Goal: Task Accomplishment & Management: Use online tool/utility

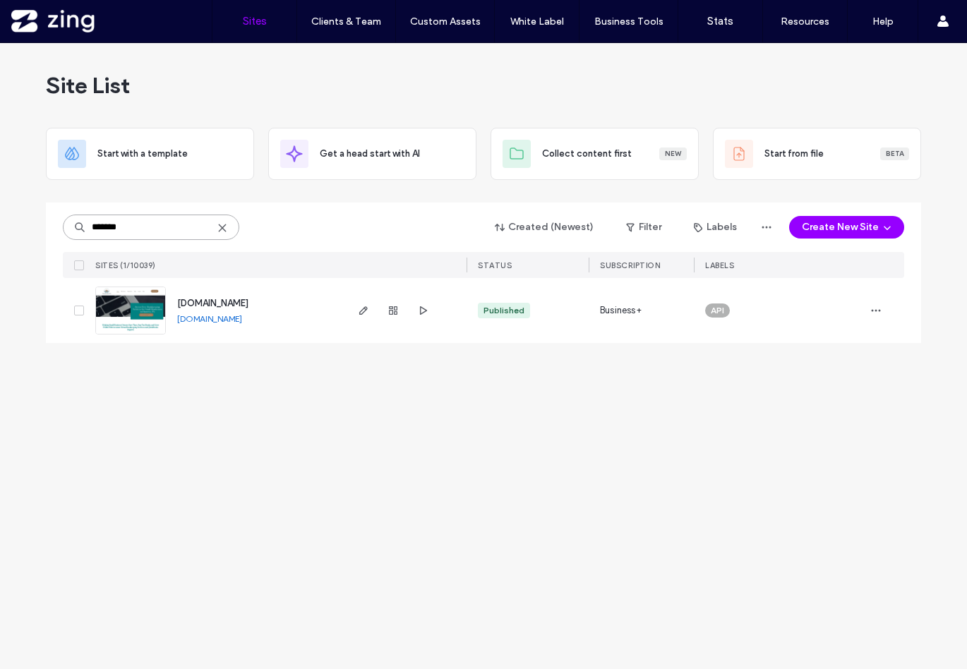
drag, startPoint x: 169, startPoint y: 226, endPoint x: 64, endPoint y: 226, distance: 105.9
click at [64, 226] on input "*******" at bounding box center [151, 227] width 176 height 25
type input "********"
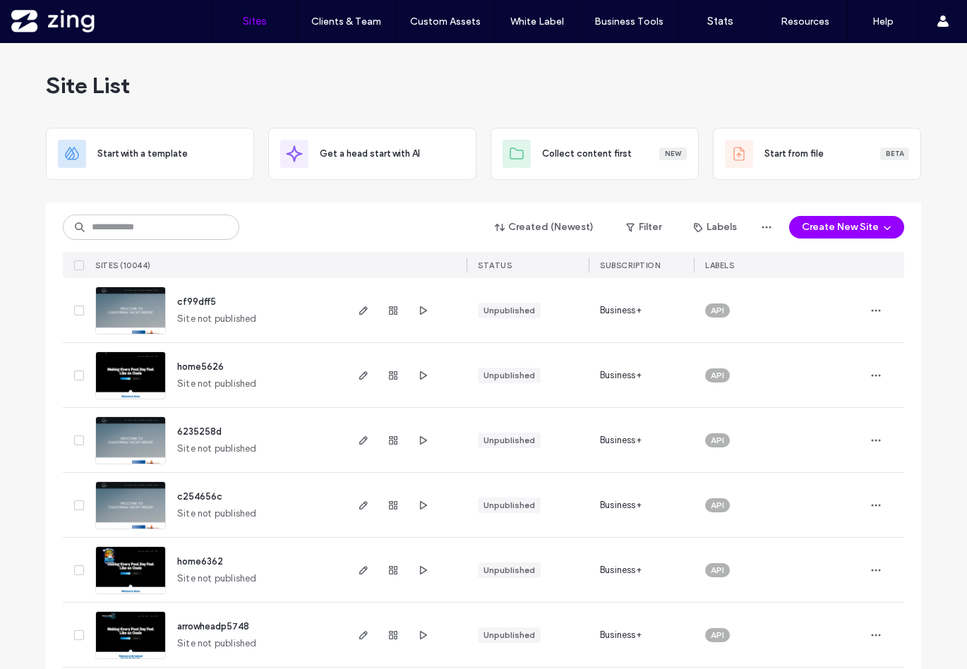
click at [126, 227] on input at bounding box center [151, 227] width 176 height 25
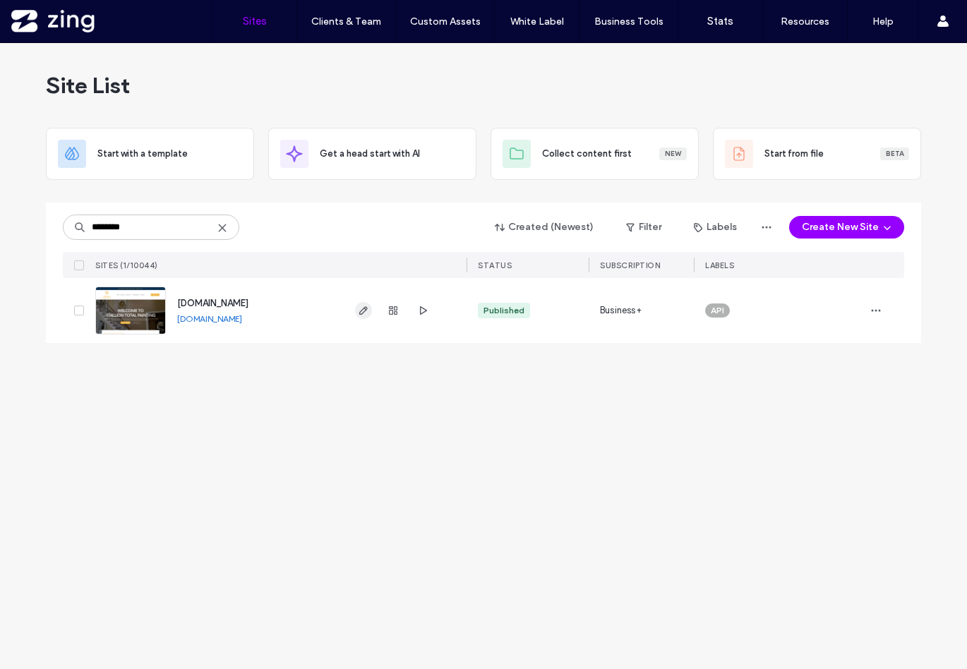
type input "********"
click at [363, 309] on use "button" at bounding box center [363, 310] width 8 height 8
drag, startPoint x: 152, startPoint y: 226, endPoint x: -37, endPoint y: 220, distance: 188.5
click at [0, 220] on html ".wqwq-1{fill:#231f20;} .cls-1q, .cls-2q { fill-rule: evenodd; } .cls-2q { fill:…" at bounding box center [483, 334] width 967 height 669
type input "***"
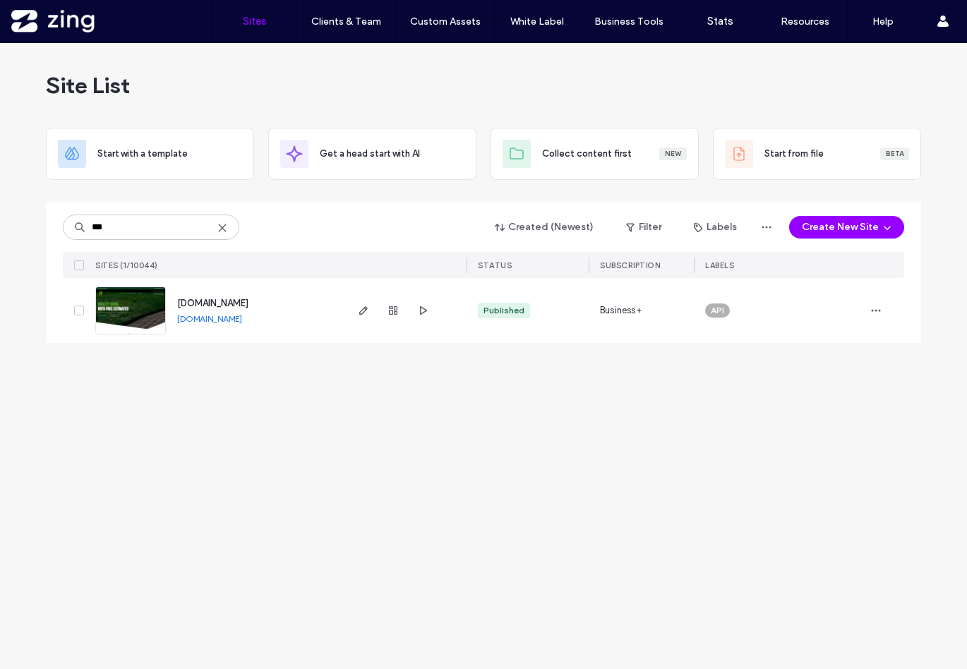
click at [352, 313] on div at bounding box center [405, 310] width 123 height 65
click at [373, 313] on div at bounding box center [393, 310] width 76 height 65
click at [362, 308] on icon "button" at bounding box center [363, 310] width 11 height 11
drag, startPoint x: 114, startPoint y: 233, endPoint x: 46, endPoint y: 226, distance: 68.8
click at [46, 226] on div "*** Created (Newest) Filter Labels Create New Site SITES (1/10044) STATUS SUBSC…" at bounding box center [483, 273] width 875 height 140
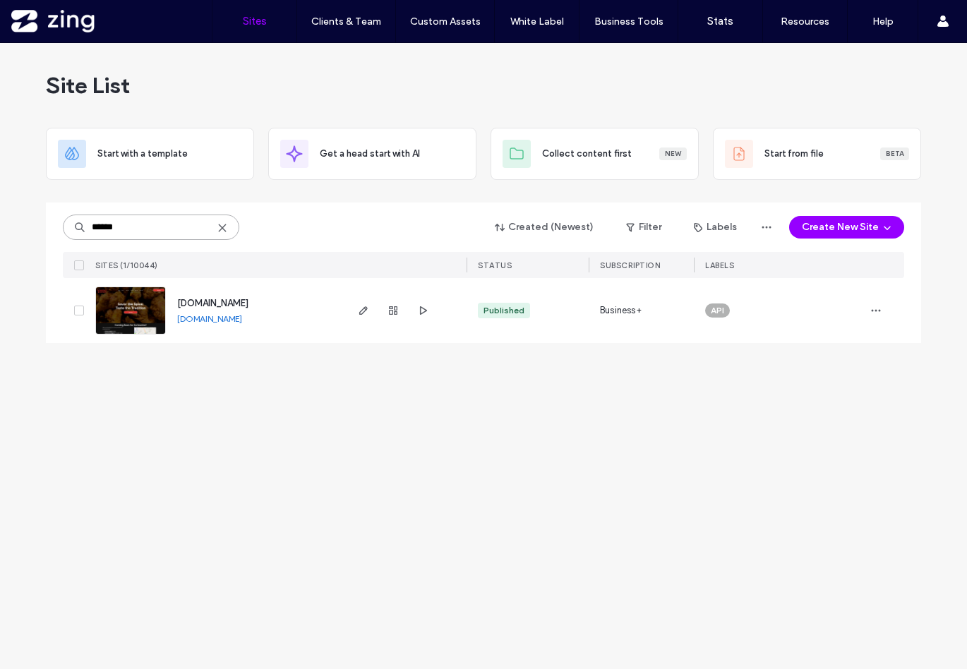
type input "******"
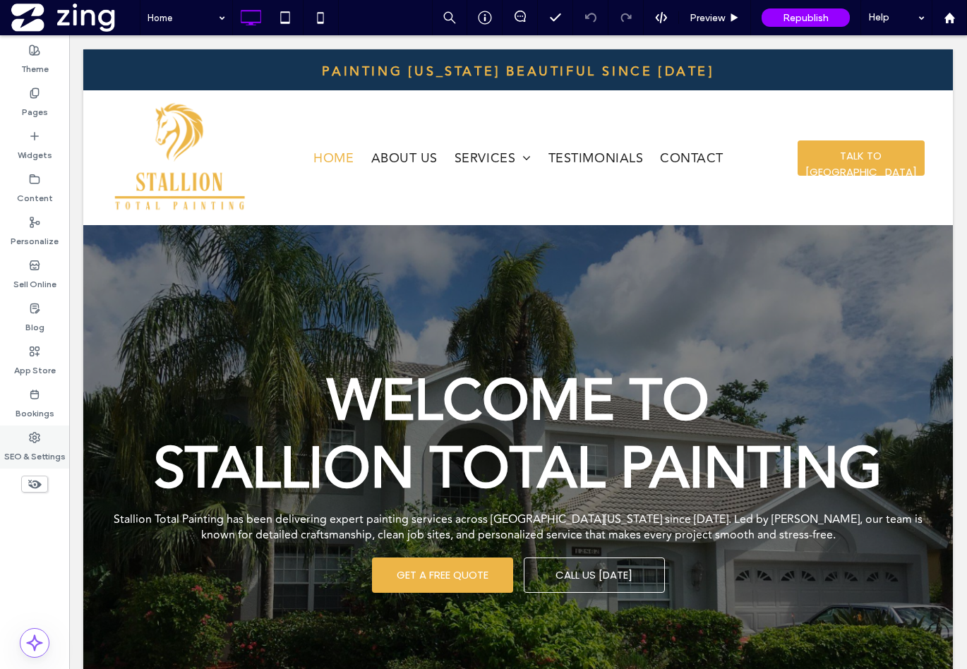
click at [41, 463] on div "SEO & Settings" at bounding box center [34, 447] width 69 height 43
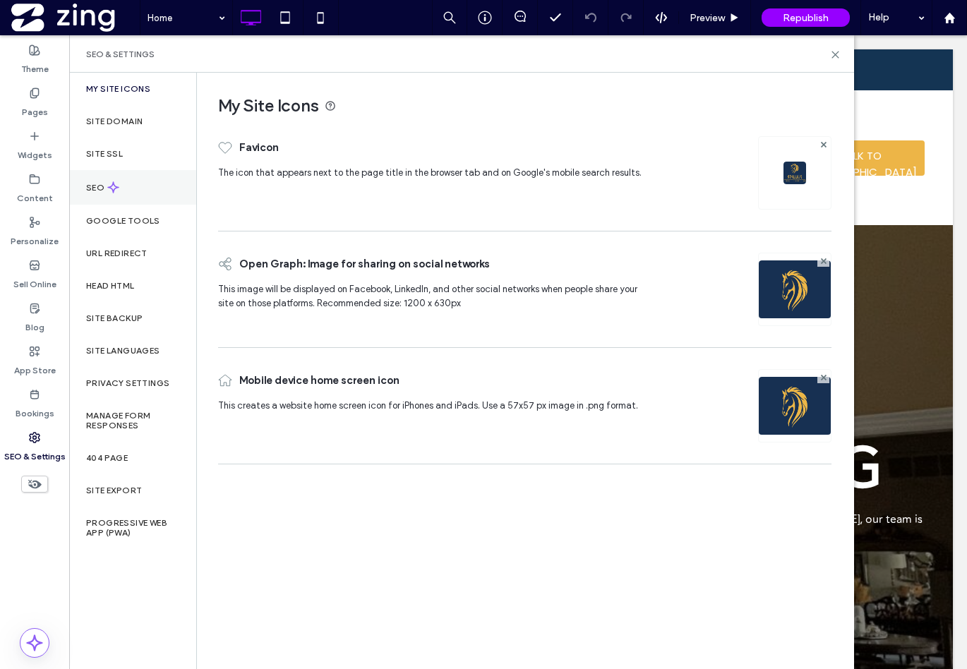
click at [116, 202] on div "SEO" at bounding box center [132, 187] width 127 height 35
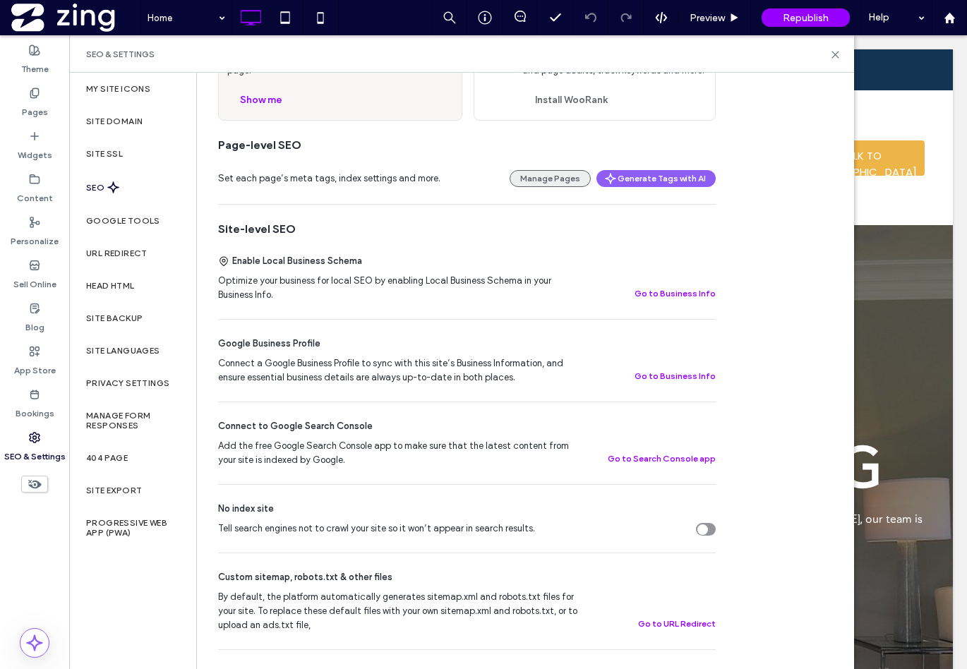
scroll to position [44, 0]
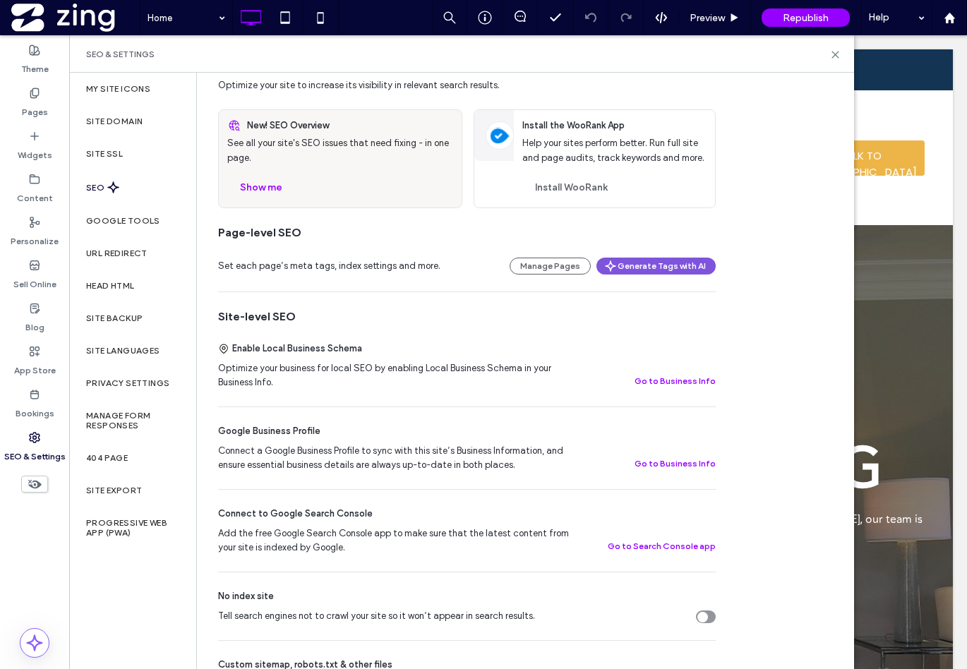
click at [654, 259] on button "Generate Tags with AI" at bounding box center [655, 266] width 119 height 17
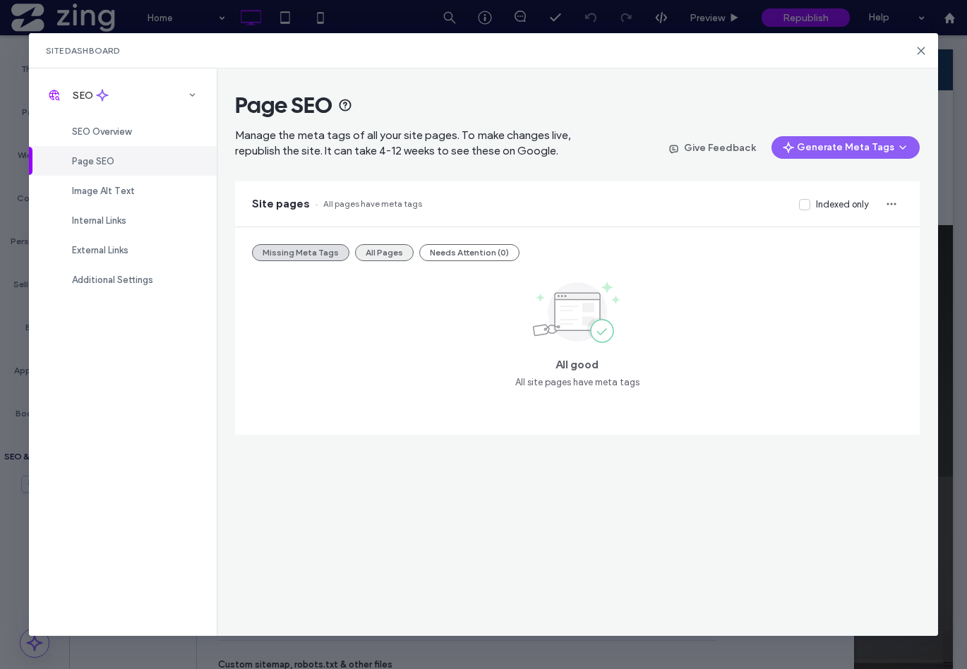
click at [380, 257] on button "All Pages" at bounding box center [384, 252] width 59 height 17
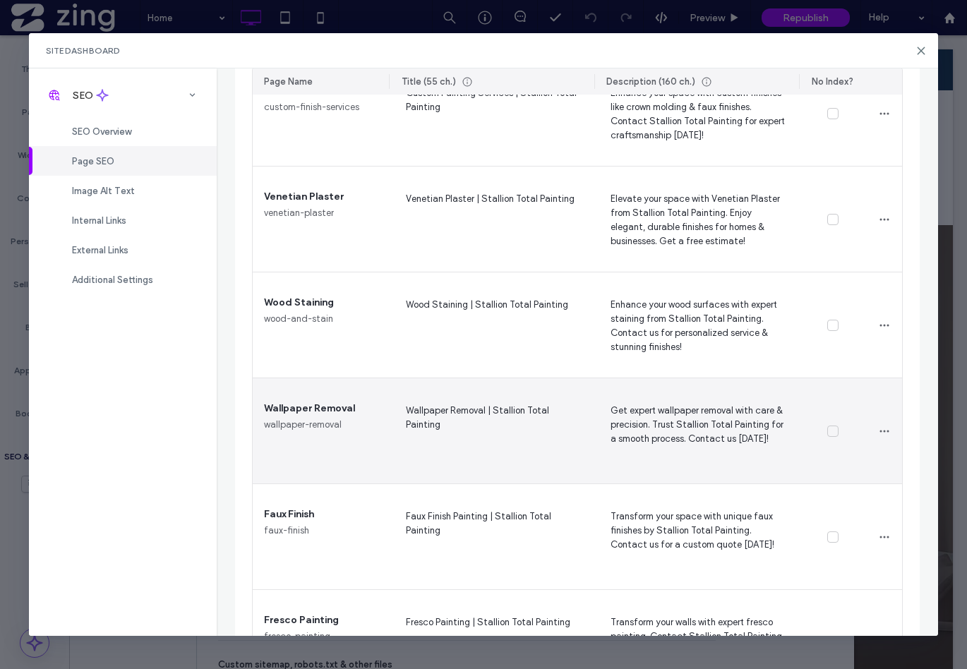
scroll to position [668, 0]
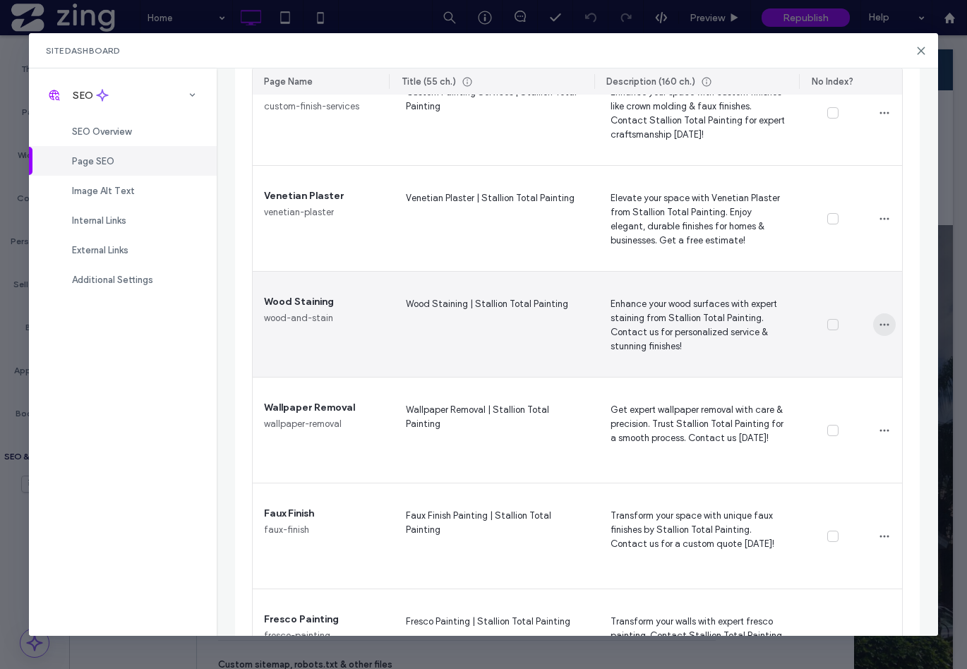
click at [880, 325] on use "button" at bounding box center [884, 325] width 9 height 2
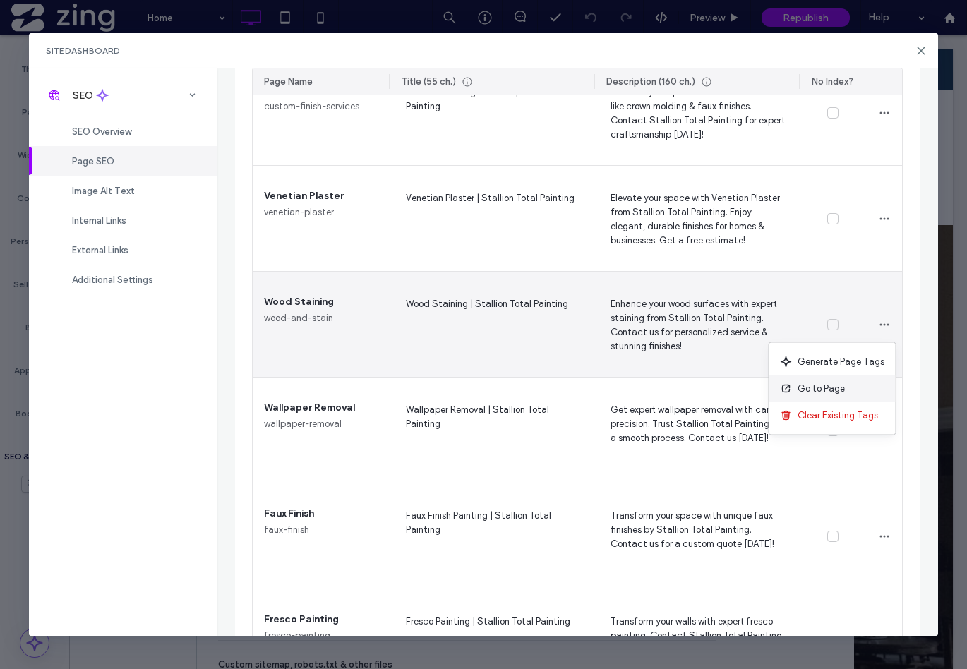
click at [822, 388] on span "Go to Page" at bounding box center [821, 389] width 47 height 14
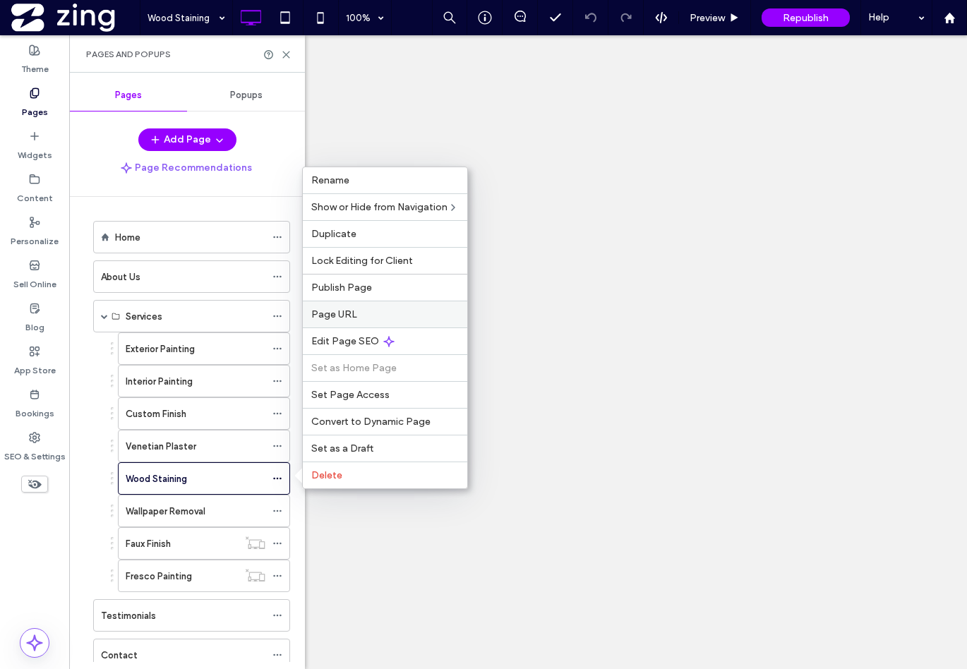
click at [350, 312] on div "Rename Show or Hide from Navigation Duplicate Lock Editing for Client Publish P…" at bounding box center [385, 328] width 166 height 323
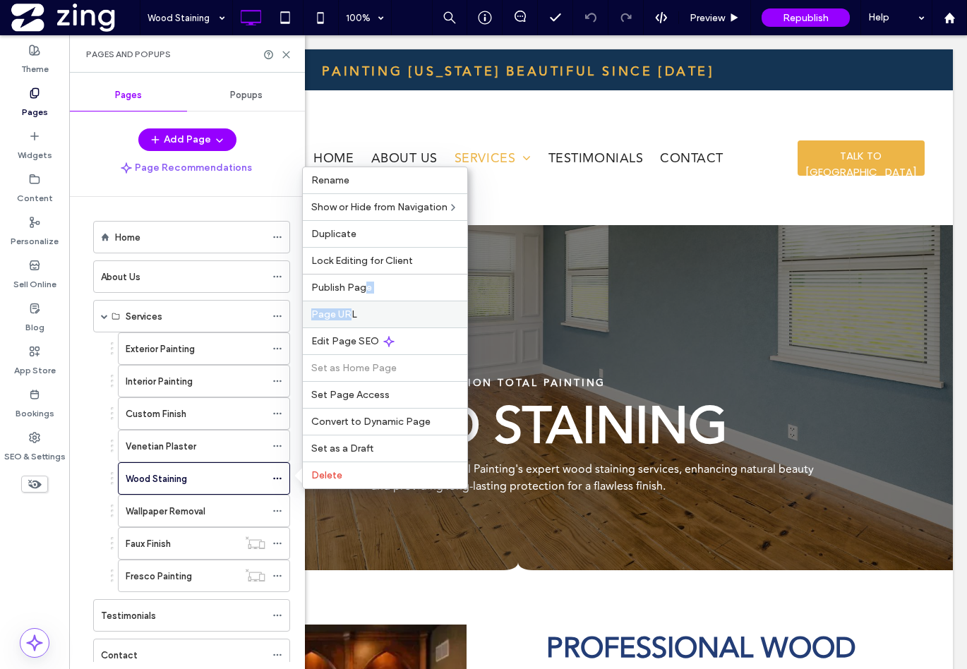
click at [350, 312] on span "Page URL" at bounding box center [334, 314] width 46 height 12
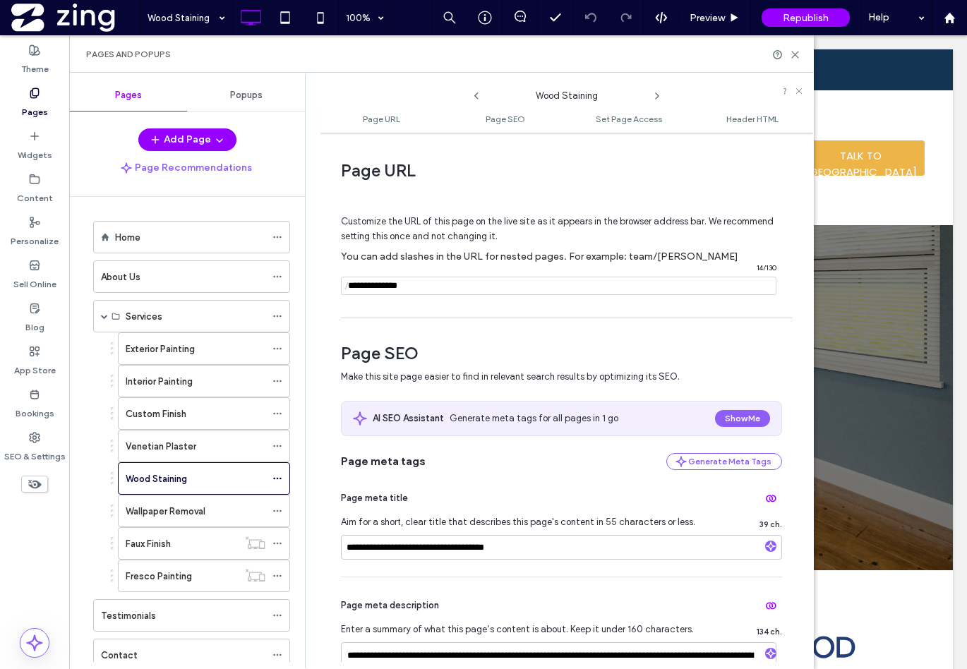
click at [396, 290] on input "notEmpty" at bounding box center [559, 286] width 436 height 18
click at [417, 286] on input "notEmpty" at bounding box center [559, 286] width 436 height 18
type input "**********"
click at [504, 166] on span "Page URL" at bounding box center [561, 170] width 441 height 21
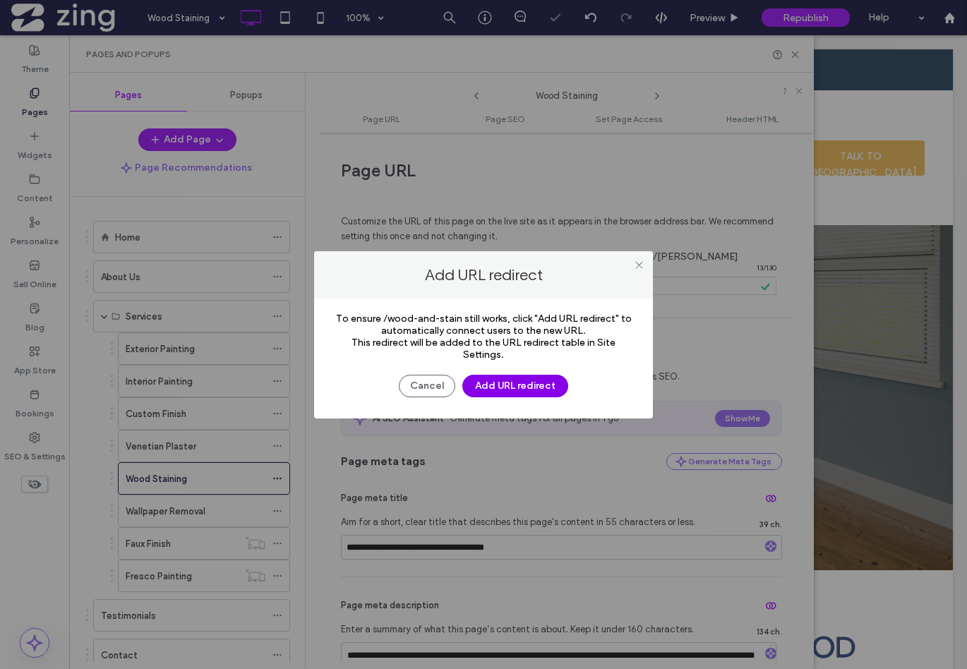
click at [536, 389] on button "Add URL redirect" at bounding box center [515, 386] width 106 height 23
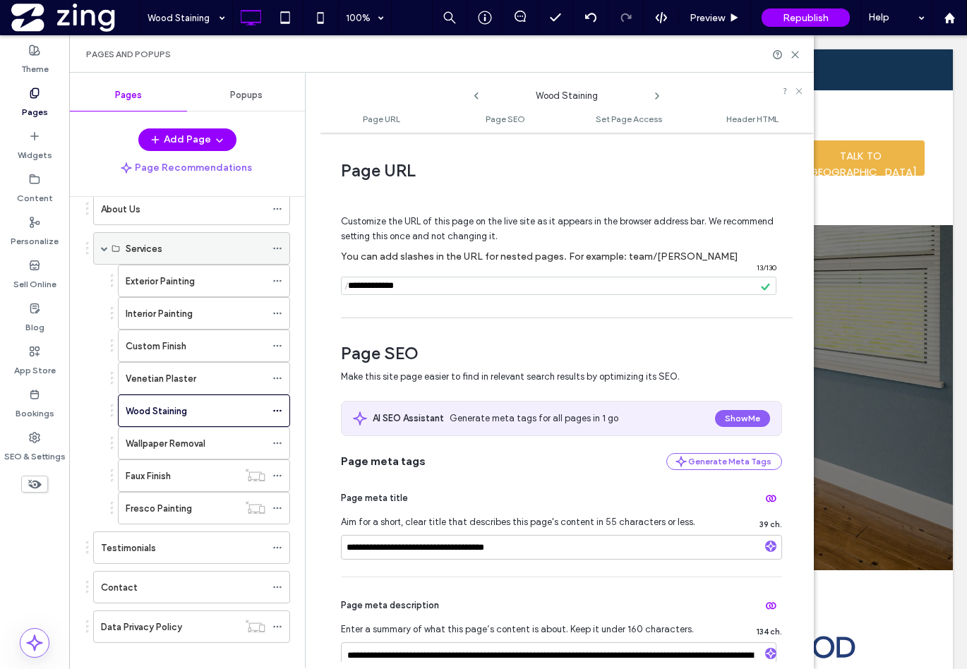
scroll to position [84, 0]
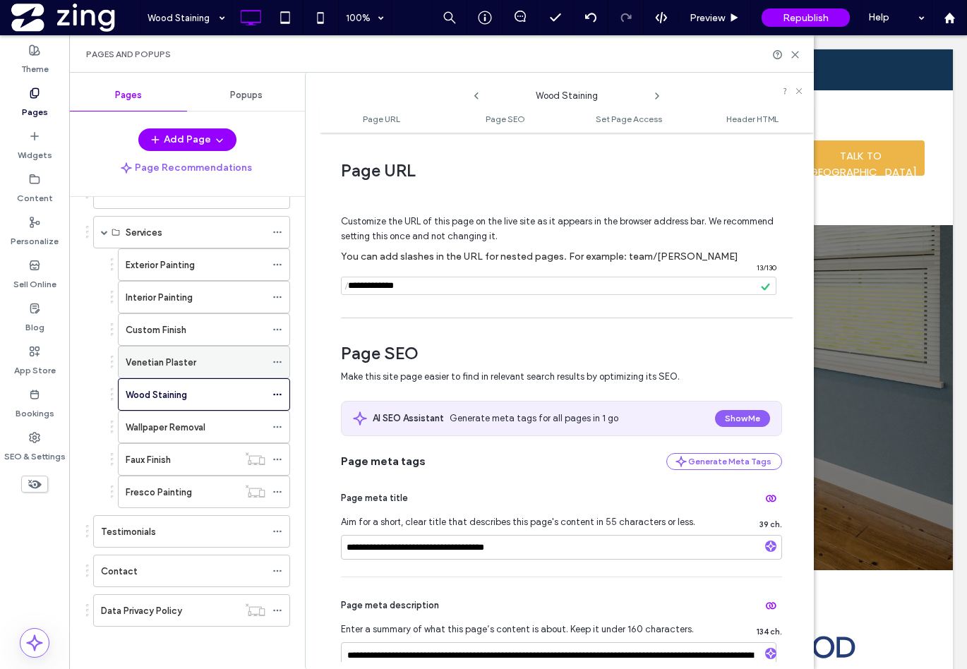
click at [189, 367] on label "Venetian Plaster" at bounding box center [161, 362] width 71 height 25
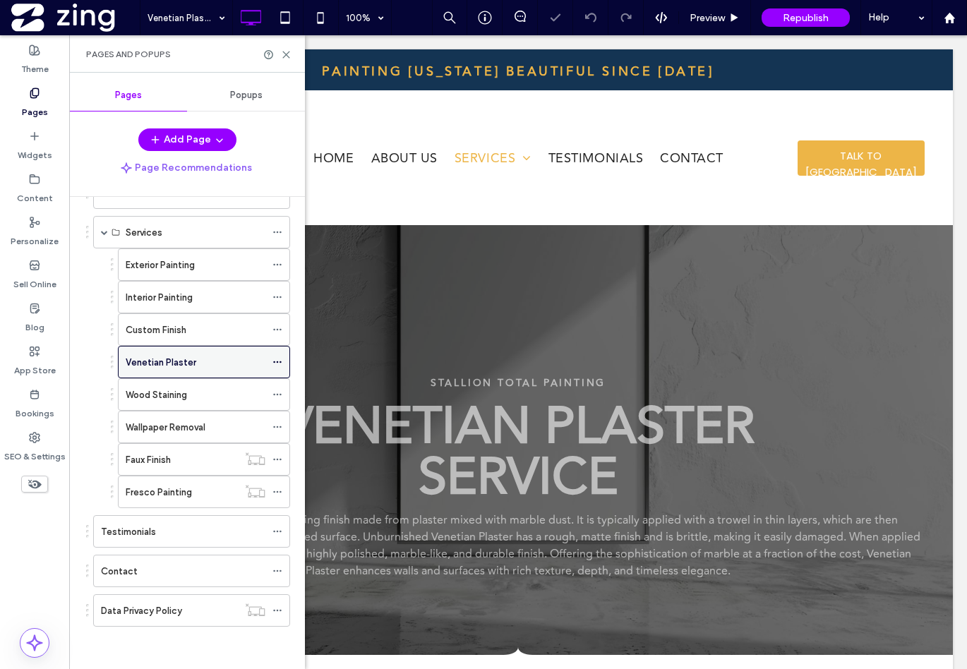
click at [277, 361] on icon at bounding box center [277, 362] width 10 height 10
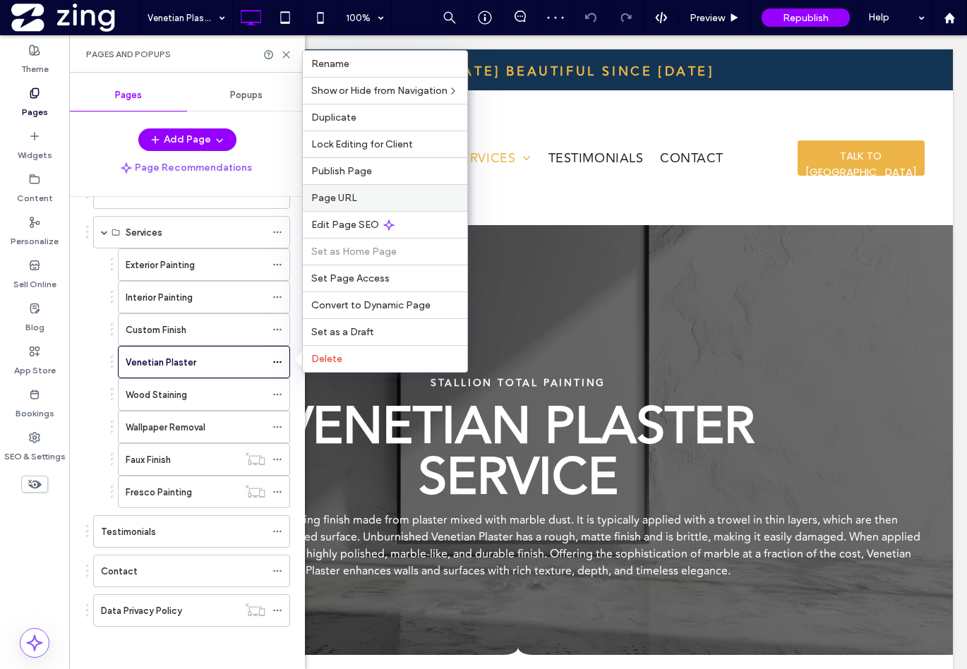
click at [364, 196] on label "Page URL" at bounding box center [385, 198] width 148 height 12
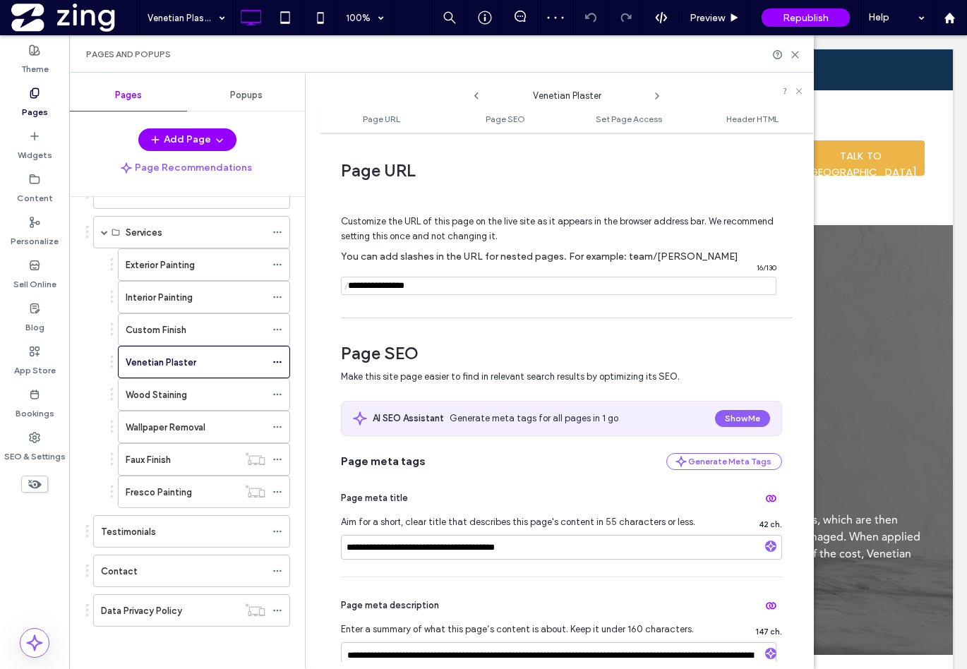
click at [481, 98] on icon at bounding box center [476, 95] width 11 height 11
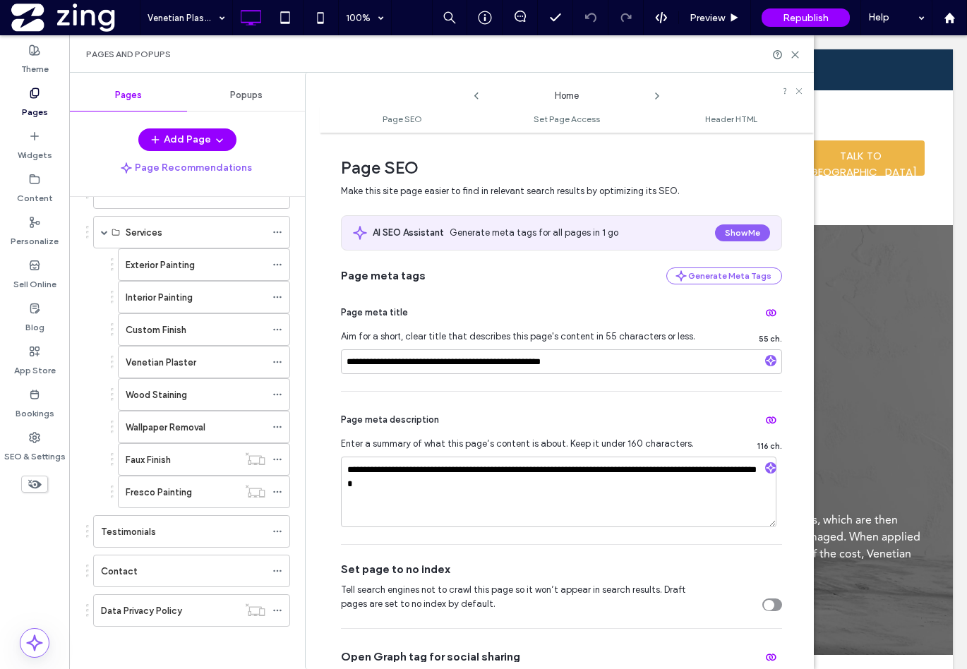
click at [481, 98] on icon at bounding box center [476, 95] width 11 height 11
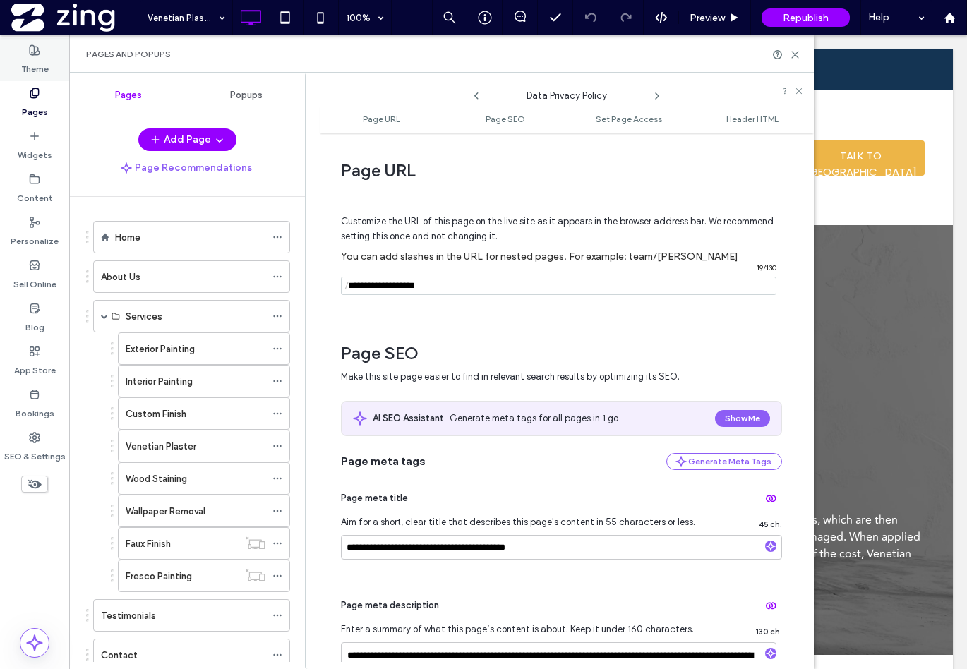
click at [37, 56] on label "Theme" at bounding box center [35, 66] width 28 height 20
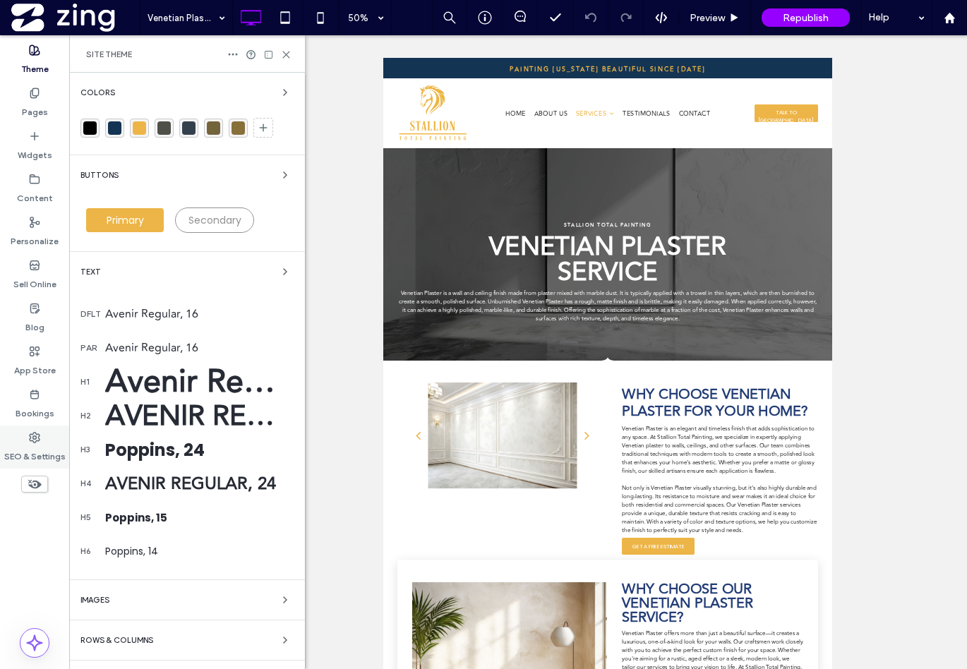
click at [30, 446] on label "SEO & Settings" at bounding box center [34, 453] width 61 height 20
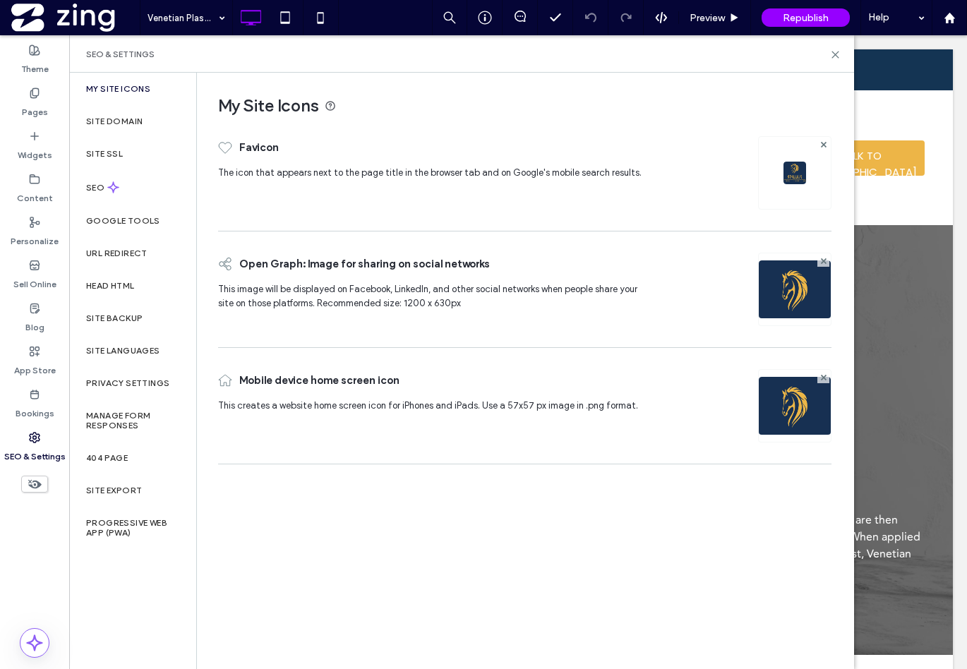
click at [140, 90] on label "My Site Icons" at bounding box center [118, 89] width 64 height 10
click at [797, 24] on div "Republish" at bounding box center [806, 17] width 88 height 18
